Goal: Information Seeking & Learning: Learn about a topic

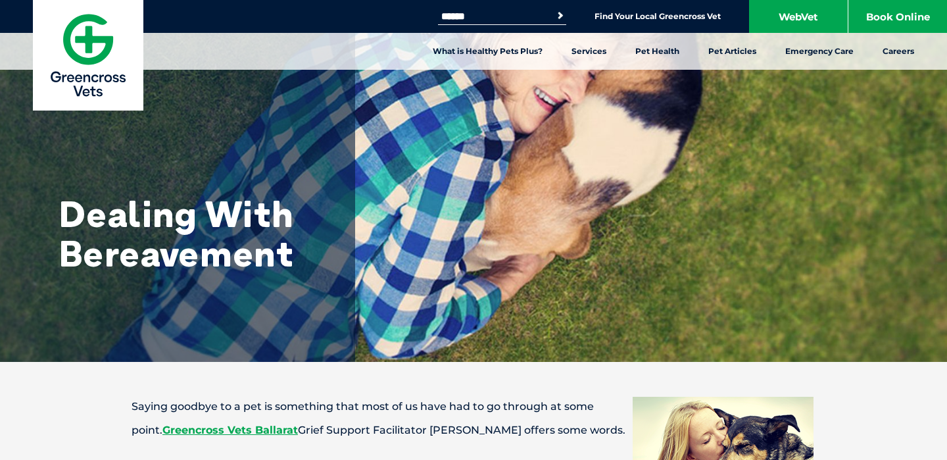
click at [463, 17] on input "Search for:" at bounding box center [494, 16] width 112 height 11
type input "*"
type input "*********"
click at [554, 9] on button "Search" at bounding box center [560, 15] width 13 height 13
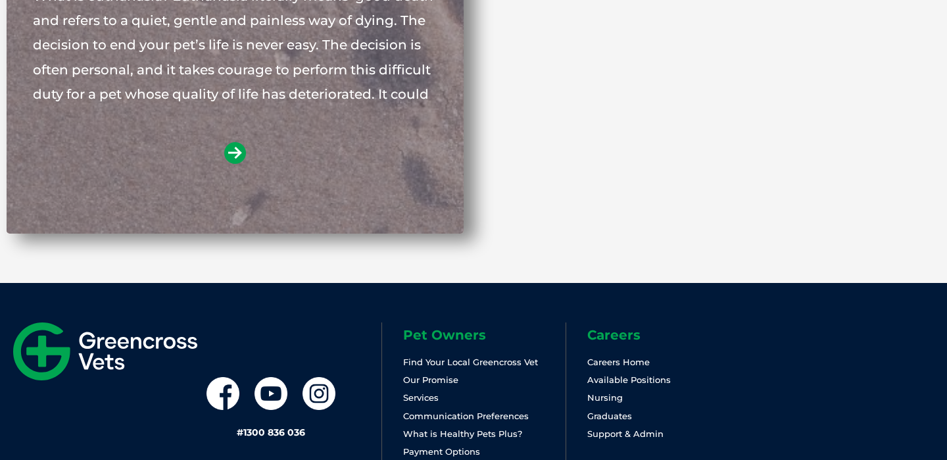
scroll to position [391, 0]
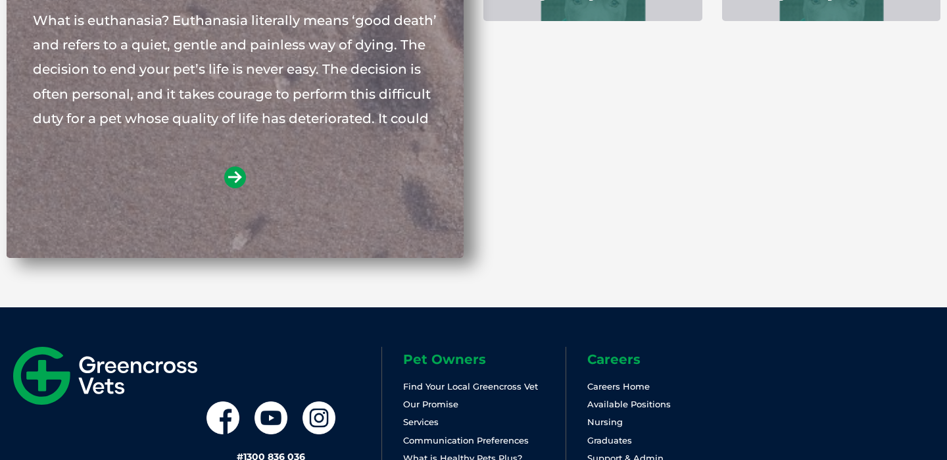
click at [409, 176] on div at bounding box center [235, 197] width 405 height 63
click at [229, 181] on icon at bounding box center [235, 177] width 22 height 22
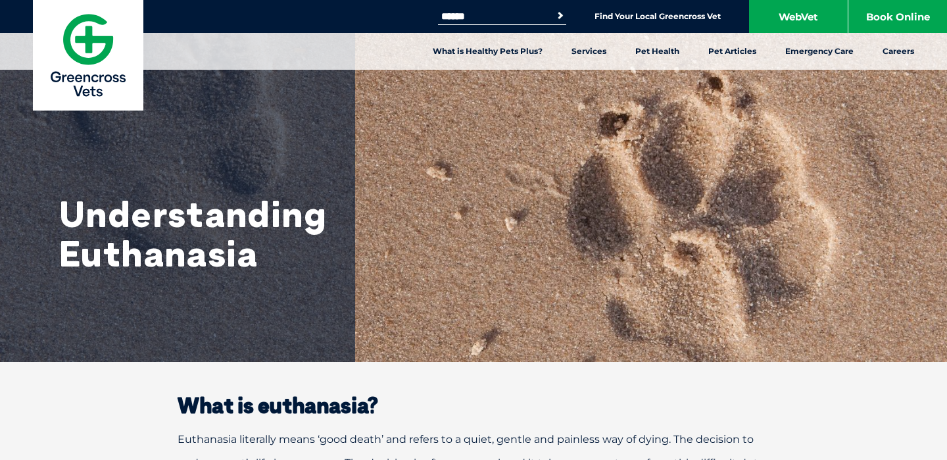
click at [512, 248] on div "Understanding Euthanasia" at bounding box center [473, 181] width 947 height 362
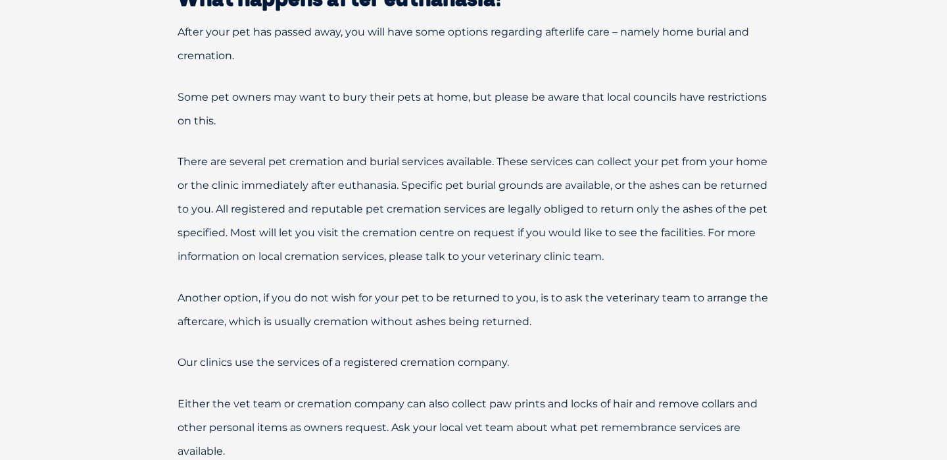
scroll to position [2777, 0]
